Goal: Transaction & Acquisition: Purchase product/service

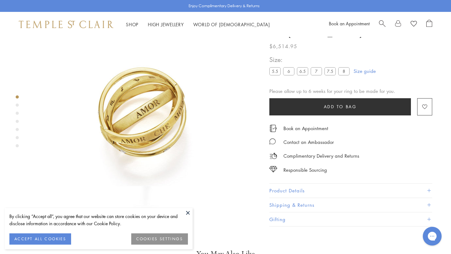
click at [18, 106] on div "Product gallery navigation" at bounding box center [17, 105] width 3 height 3
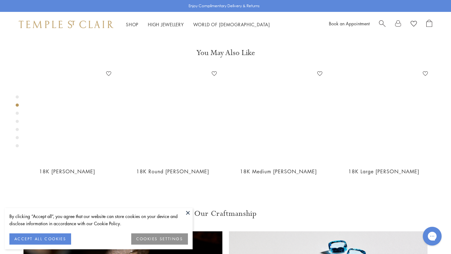
scroll to position [240, 0]
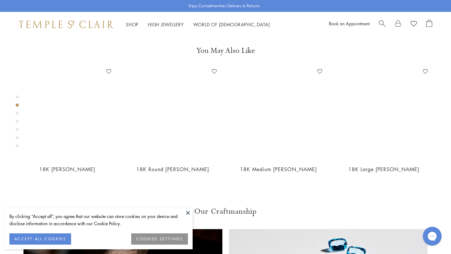
click at [17, 114] on div "Product gallery navigation" at bounding box center [17, 113] width 3 height 3
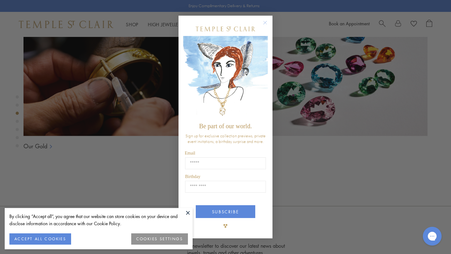
scroll to position [469, 0]
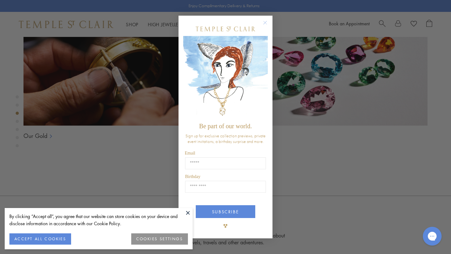
click at [263, 26] on icon "Close dialog" at bounding box center [265, 23] width 8 height 8
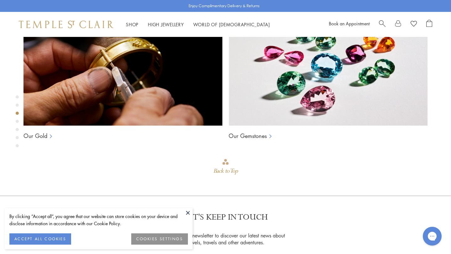
click at [18, 123] on div "Product gallery navigation" at bounding box center [17, 123] width 3 height 59
click at [18, 120] on div "Product gallery navigation" at bounding box center [17, 121] width 3 height 3
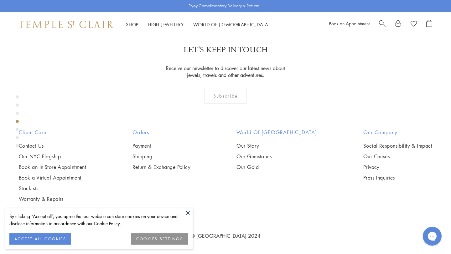
scroll to position [697, 0]
click at [16, 129] on div "Product gallery navigation" at bounding box center [17, 129] width 3 height 3
click at [16, 139] on div "Product gallery navigation" at bounding box center [17, 137] width 3 height 3
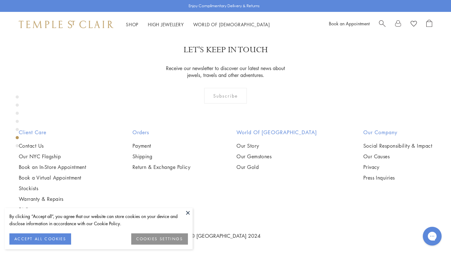
click at [18, 147] on div "Product gallery navigation" at bounding box center [17, 145] width 3 height 3
click at [188, 216] on button at bounding box center [187, 212] width 9 height 9
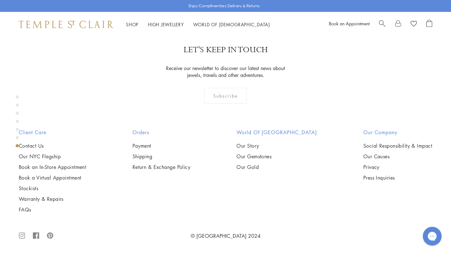
click at [18, 96] on div "Product gallery navigation" at bounding box center [17, 96] width 3 height 3
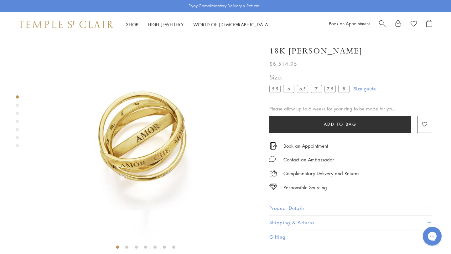
scroll to position [12, 0]
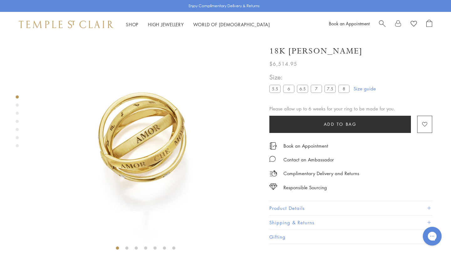
click at [18, 105] on div "Product gallery navigation" at bounding box center [17, 105] width 3 height 3
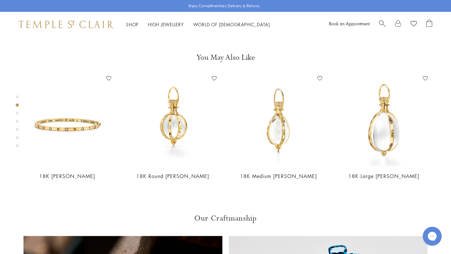
scroll to position [240, 0]
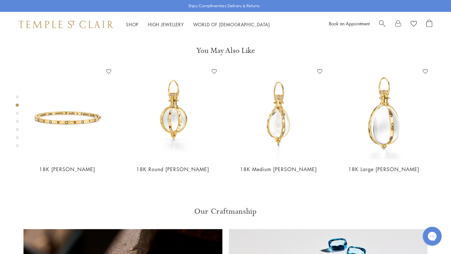
click at [18, 113] on div "Product gallery navigation" at bounding box center [17, 113] width 3 height 3
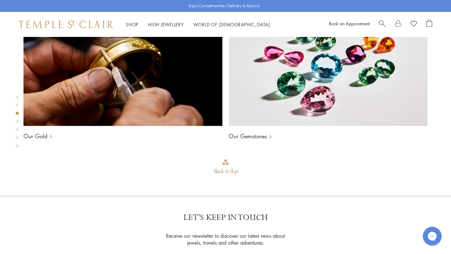
scroll to position [469, 0]
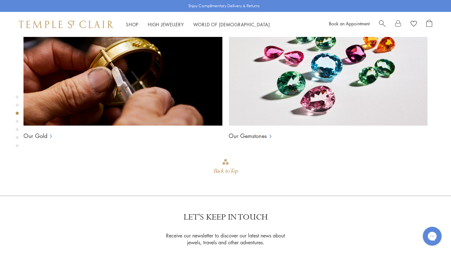
click at [17, 121] on div "Product gallery navigation" at bounding box center [17, 121] width 3 height 3
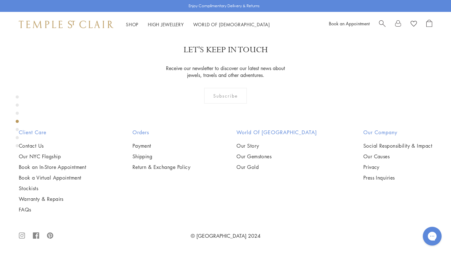
scroll to position [697, 0]
click at [18, 130] on div "Product gallery navigation" at bounding box center [17, 129] width 3 height 3
